Goal: Transaction & Acquisition: Purchase product/service

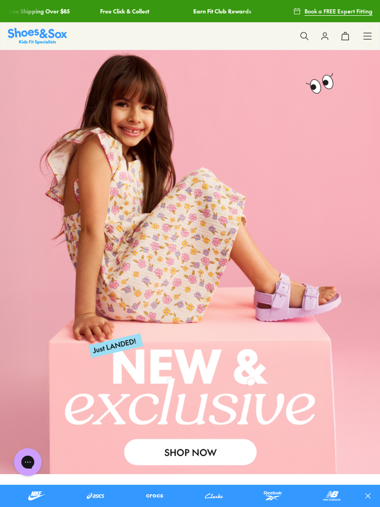
click at [304, 33] on icon at bounding box center [303, 35] width 9 height 9
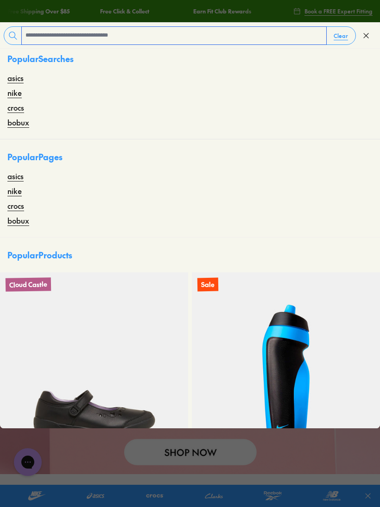
click at [68, 37] on input "text" at bounding box center [174, 36] width 304 height 18
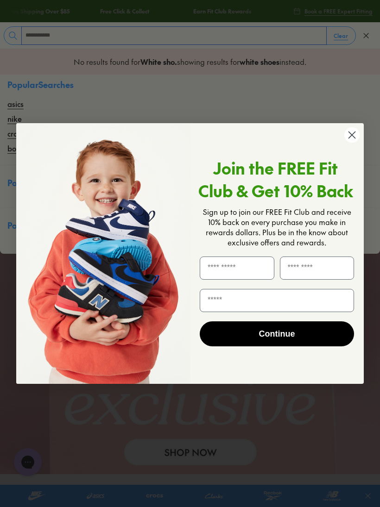
type input "**********"
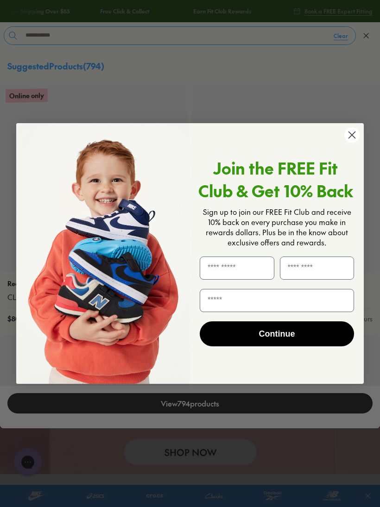
click at [356, 137] on circle "Close dialog" at bounding box center [351, 134] width 15 height 15
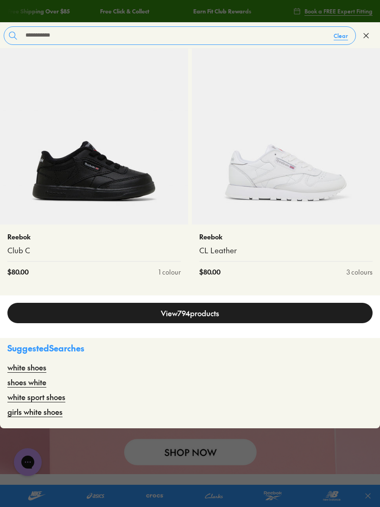
scroll to position [332, 0]
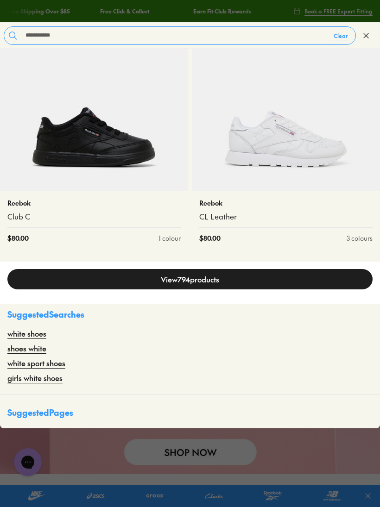
click at [205, 278] on link "View 794 products" at bounding box center [189, 279] width 365 height 20
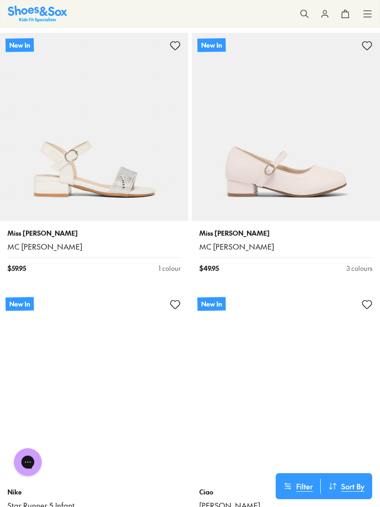
scroll to position [8140, 0]
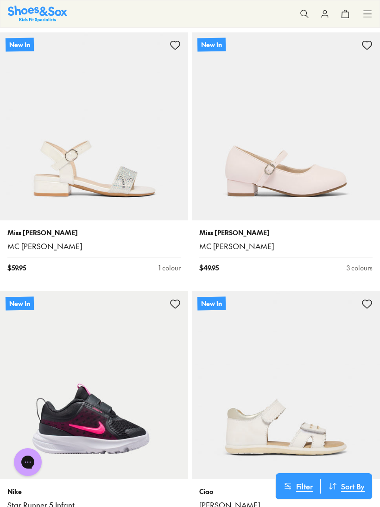
click at [298, 156] on img at bounding box center [286, 126] width 188 height 188
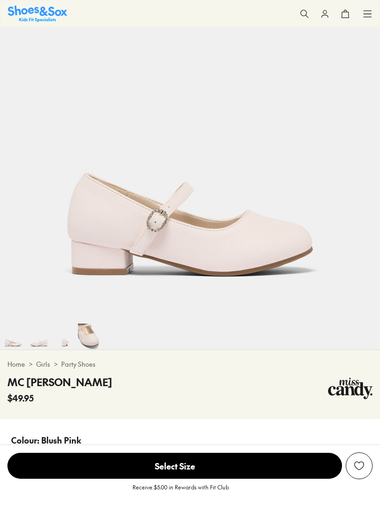
select select "*"
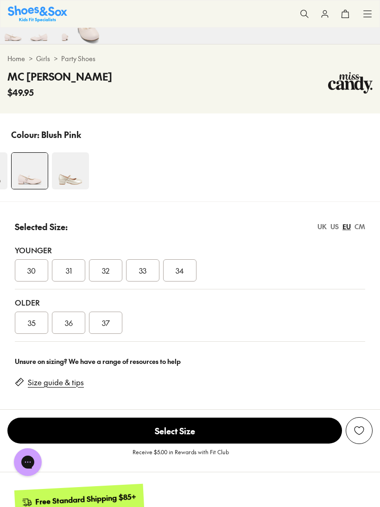
scroll to position [412, 0]
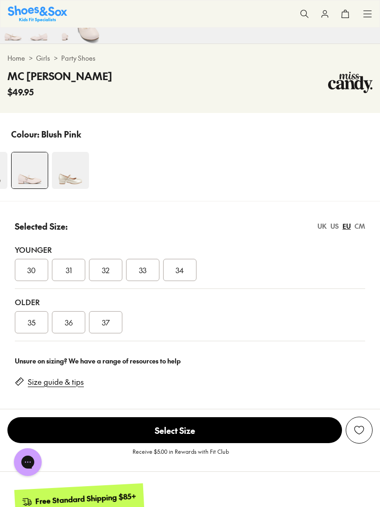
click at [75, 173] on img at bounding box center [70, 170] width 37 height 37
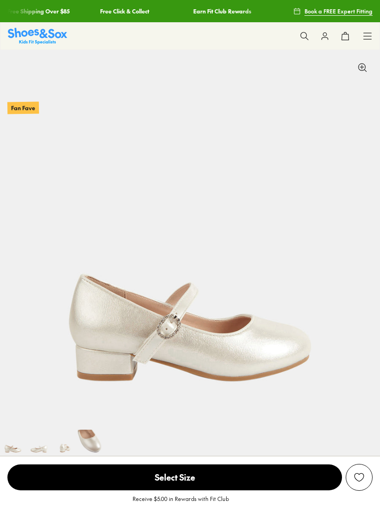
select select "*"
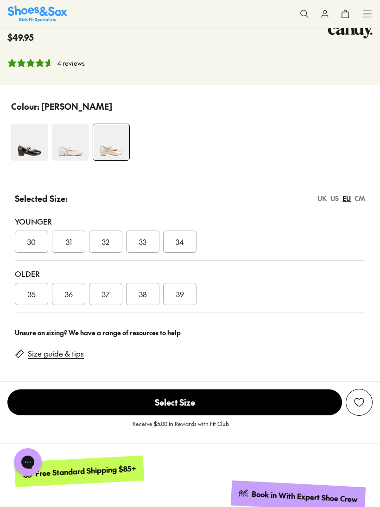
scroll to position [466, 0]
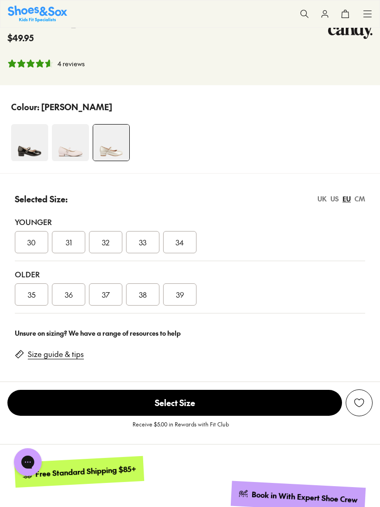
click at [73, 149] on img at bounding box center [70, 142] width 37 height 37
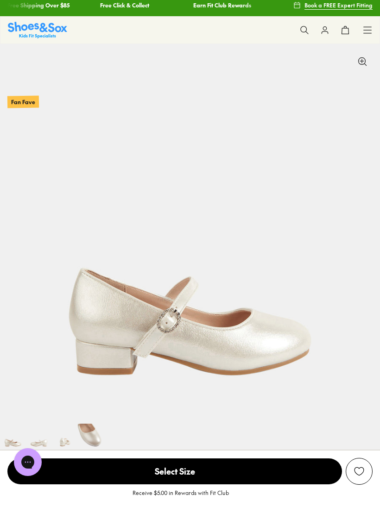
scroll to position [0, 0]
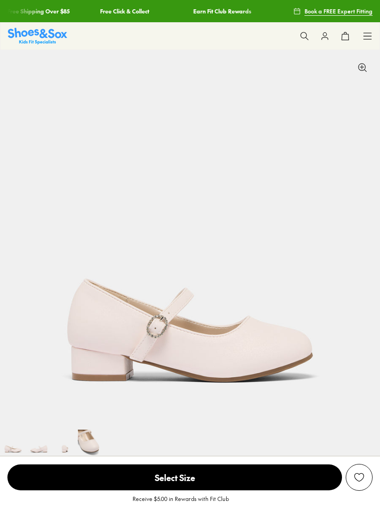
select select "*"
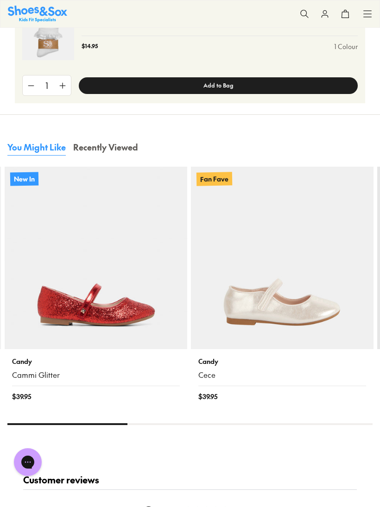
scroll to position [1196, 0]
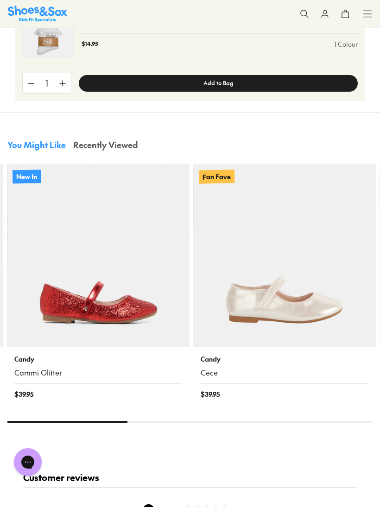
click at [294, 287] on img at bounding box center [284, 255] width 182 height 182
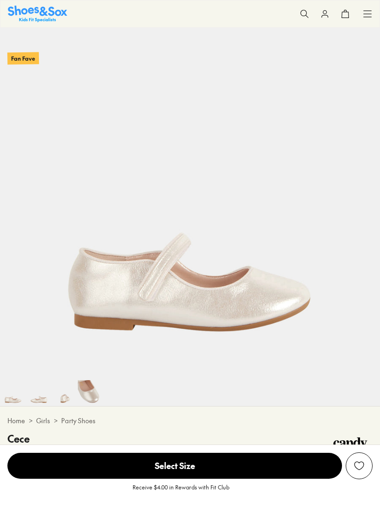
select select "*"
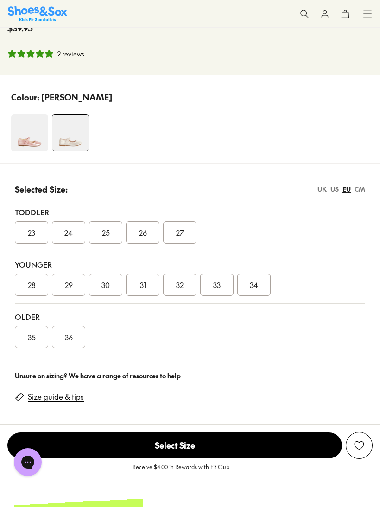
scroll to position [478, 0]
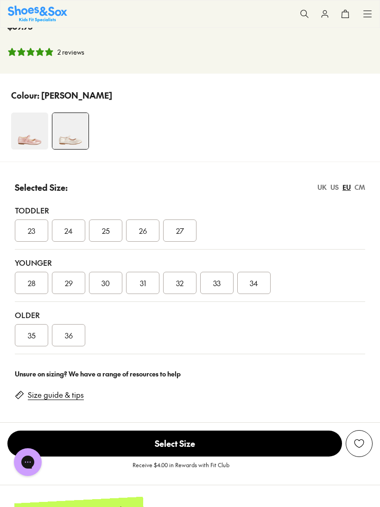
click at [72, 342] on div "36" at bounding box center [68, 335] width 33 height 22
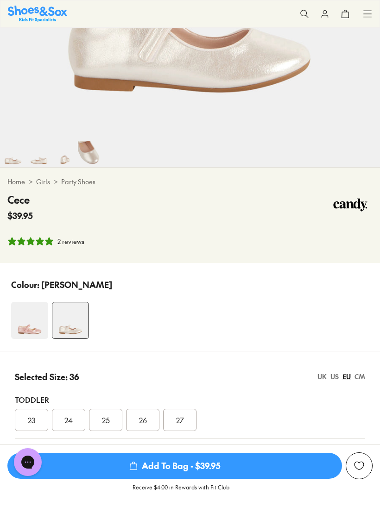
scroll to position [285, 0]
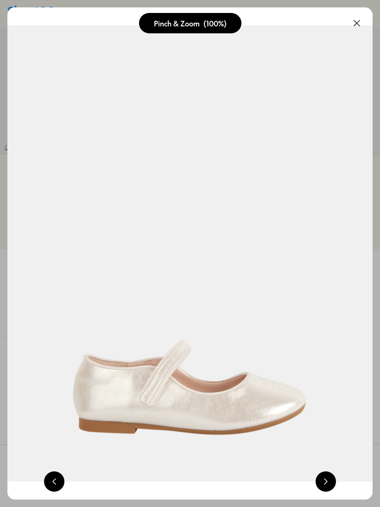
scroll to position [302, 0]
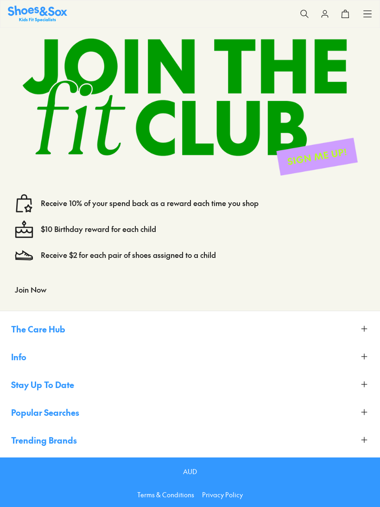
select select "*"
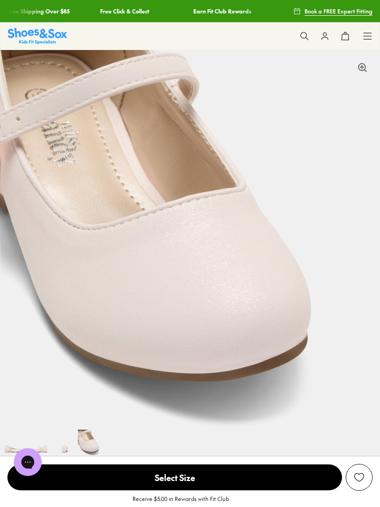
click at [255, 499] on div "Receive $5.00 in Rewards with Fit Club" at bounding box center [190, 501] width 380 height 20
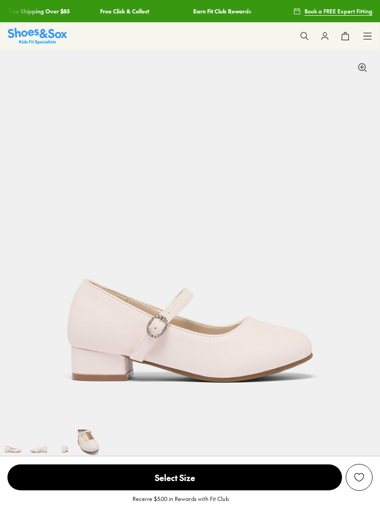
scroll to position [429, 0]
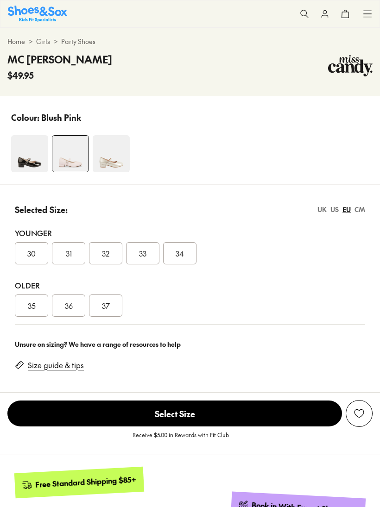
select select "*"
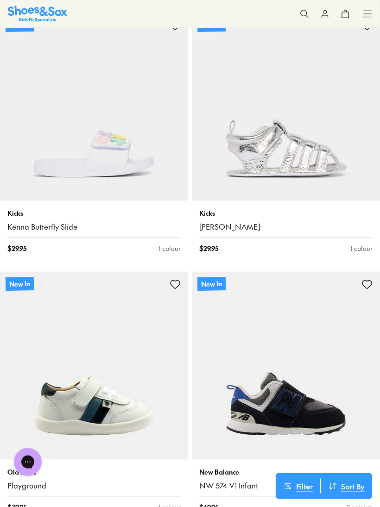
scroll to position [4067, 0]
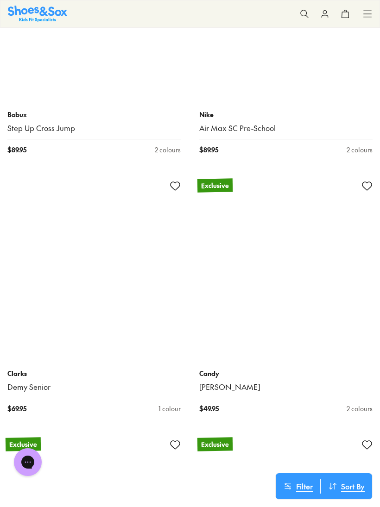
scroll to position [9674, 0]
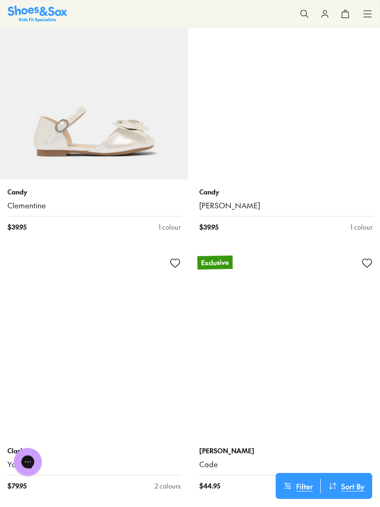
scroll to position [12378, 0]
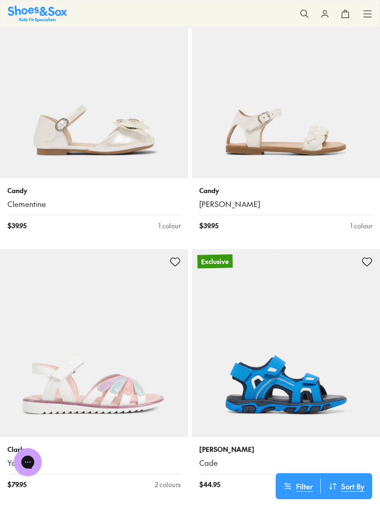
click at [74, 95] on img at bounding box center [94, 84] width 188 height 188
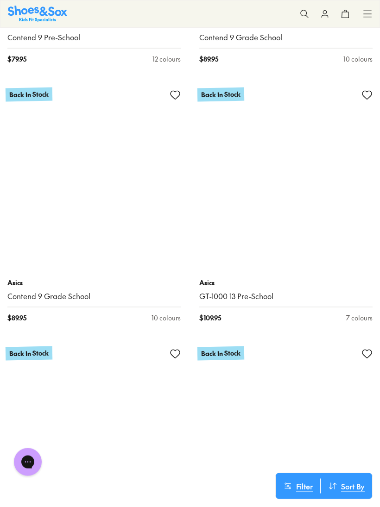
scroll to position [18469, 0]
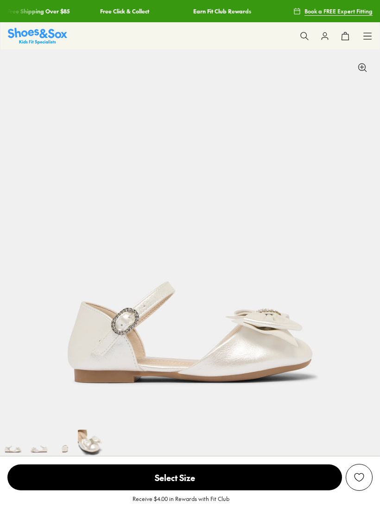
scroll to position [80, 0]
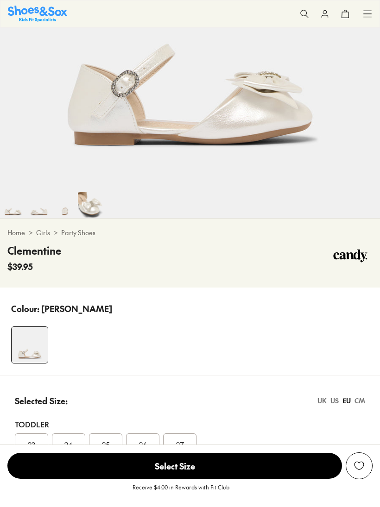
select select "*"
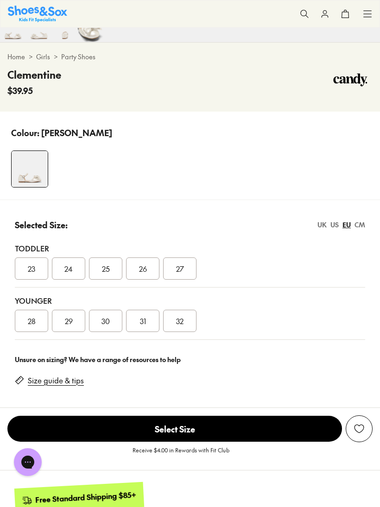
scroll to position [414, 0]
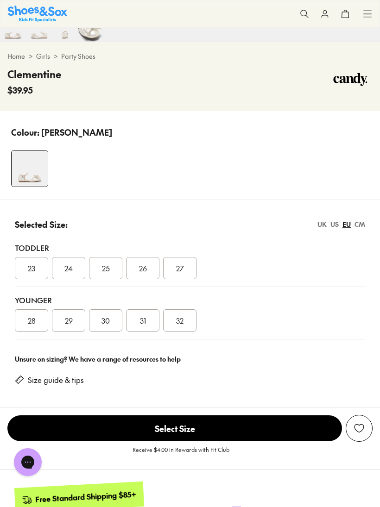
click at [325, 224] on div "UK" at bounding box center [321, 224] width 9 height 10
click at [336, 223] on div "US" at bounding box center [334, 224] width 8 height 10
click at [363, 223] on div "CM" at bounding box center [359, 224] width 11 height 10
click at [348, 227] on div "EU" at bounding box center [346, 224] width 8 height 10
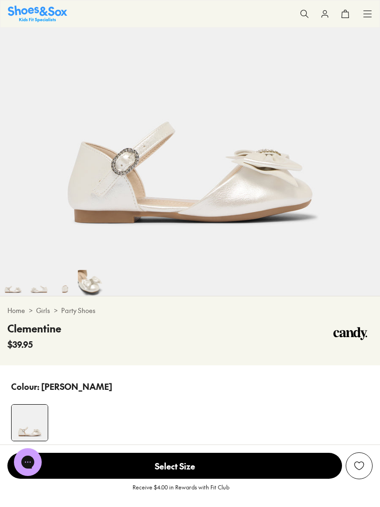
scroll to position [154, 0]
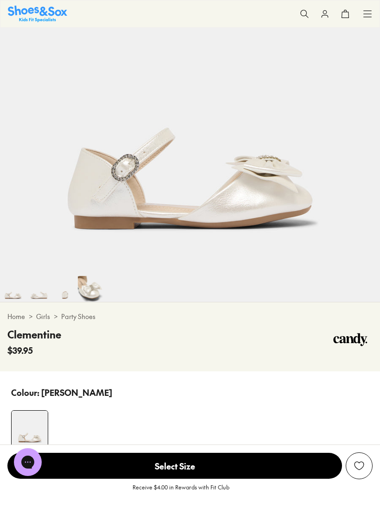
click at [287, 187] on img at bounding box center [190, 86] width 380 height 380
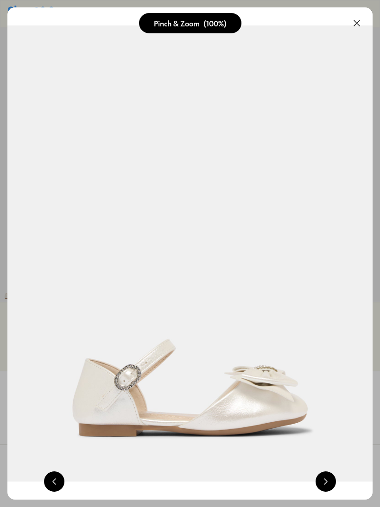
click at [317, 349] on img at bounding box center [189, 253] width 365 height 492
click at [332, 483] on button at bounding box center [325, 481] width 20 height 20
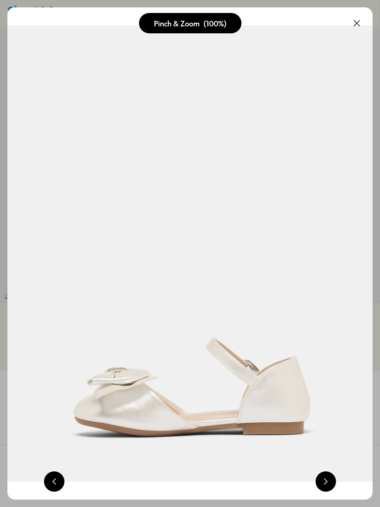
scroll to position [0, 729]
click at [341, 477] on img at bounding box center [189, 253] width 365 height 492
click at [323, 477] on button at bounding box center [325, 481] width 20 height 20
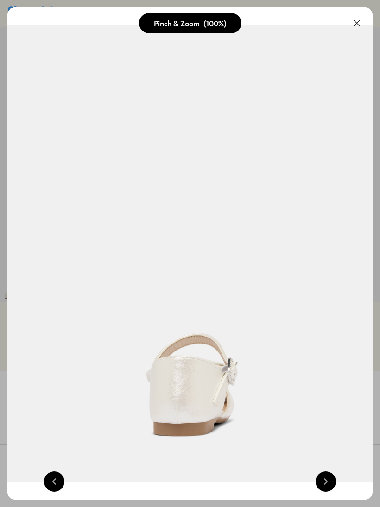
click at [327, 474] on button at bounding box center [325, 481] width 20 height 20
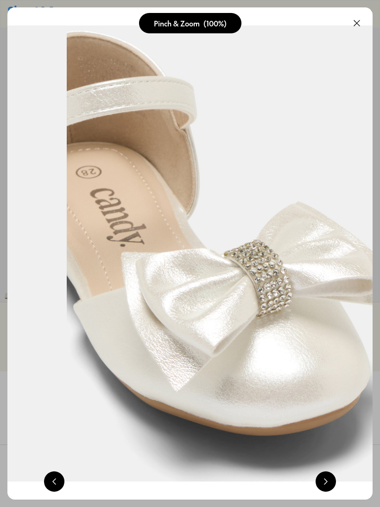
scroll to position [0, 1459]
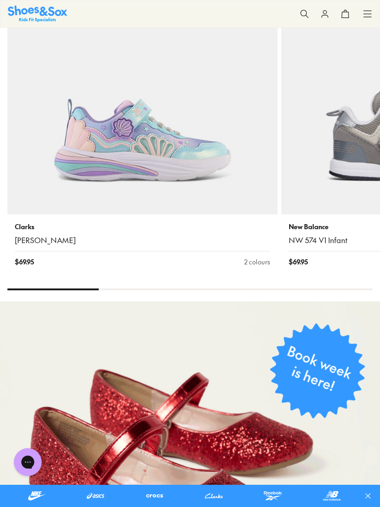
scroll to position [2548, 0]
